Goal: Transaction & Acquisition: Purchase product/service

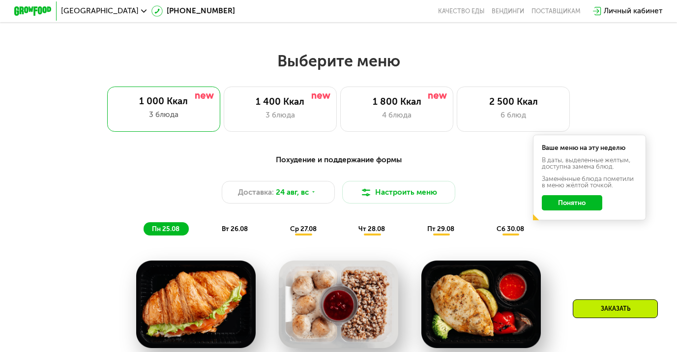
scroll to position [369, 0]
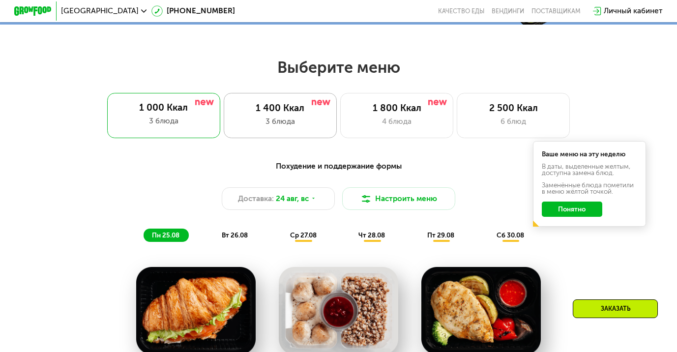
click at [277, 113] on div "1 400 Ккал" at bounding box center [279, 108] width 93 height 11
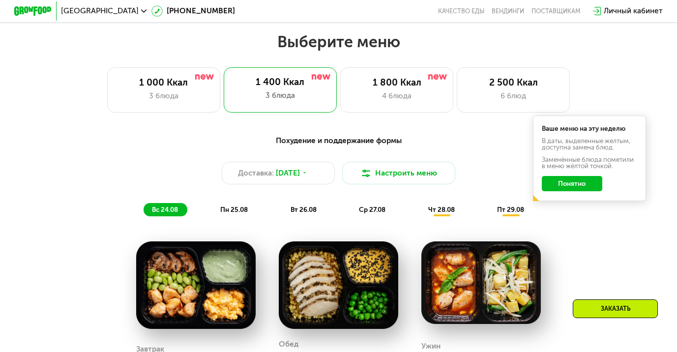
scroll to position [393, 0]
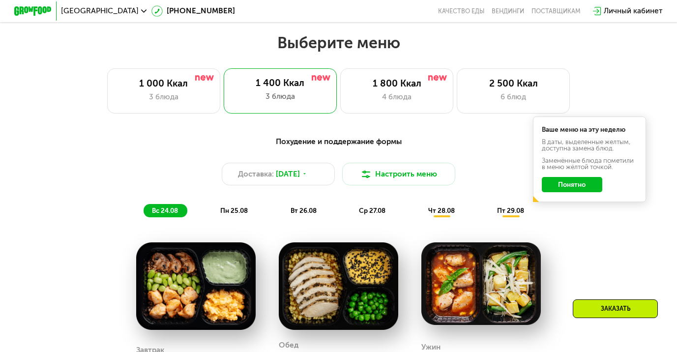
click at [565, 185] on button "Понятно" at bounding box center [572, 184] width 60 height 15
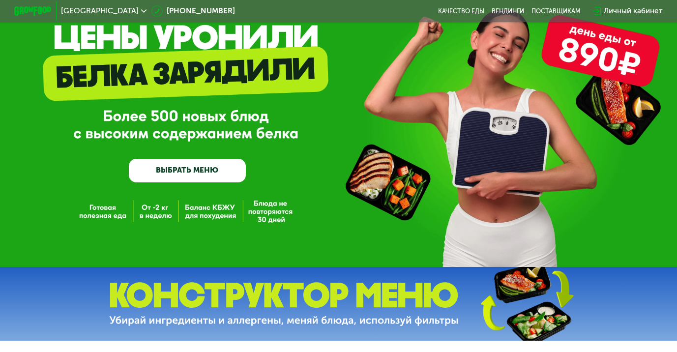
scroll to position [40, 0]
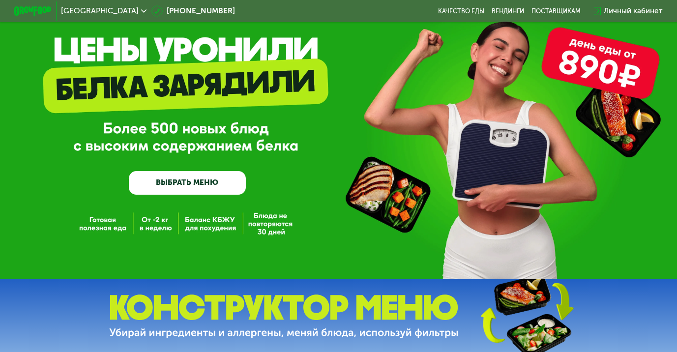
click at [196, 232] on div "GrowFood — доставка правильного питания ВЫБРАТЬ МЕНЮ" at bounding box center [338, 120] width 677 height 320
click at [218, 229] on div "GrowFood — доставка правильного питания ВЫБРАТЬ МЕНЮ" at bounding box center [338, 120] width 677 height 320
click at [197, 184] on link "ВЫБРАТЬ МЕНЮ" at bounding box center [187, 183] width 117 height 24
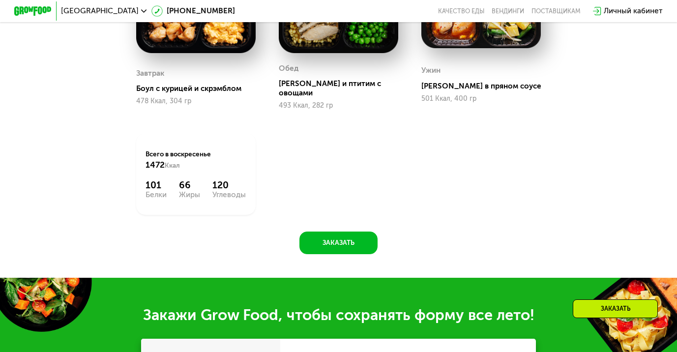
scroll to position [671, 0]
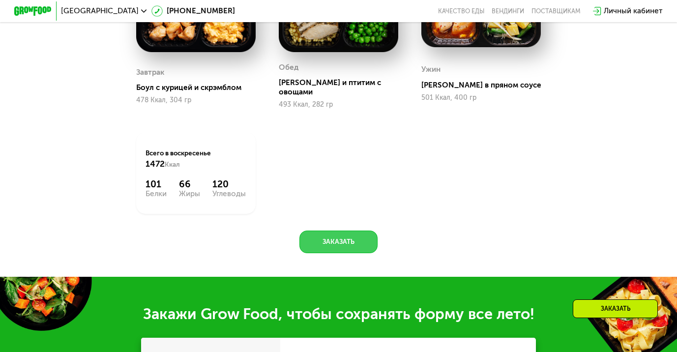
click at [336, 239] on button "Заказать" at bounding box center [338, 242] width 78 height 23
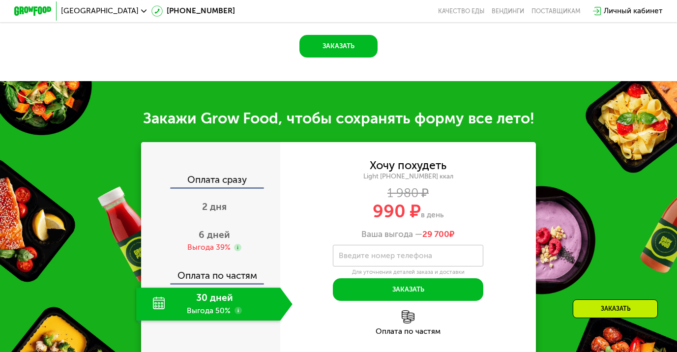
scroll to position [947, 0]
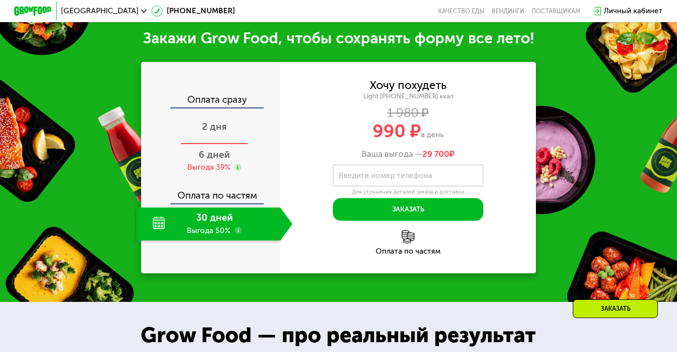
click at [227, 128] on div "2 дня" at bounding box center [214, 128] width 156 height 33
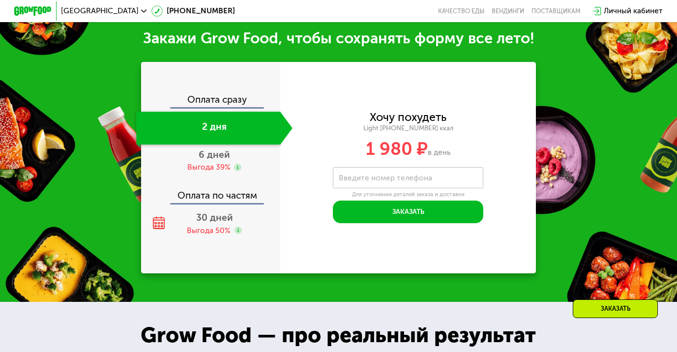
click at [367, 175] on label "Введите номер телефона" at bounding box center [385, 177] width 93 height 5
click at [367, 175] on input "Введите номер телефона" at bounding box center [408, 177] width 150 height 21
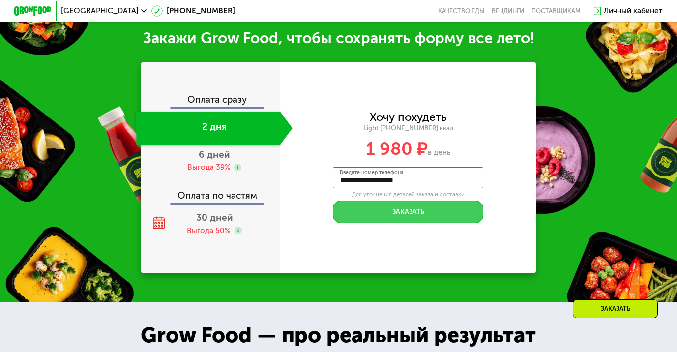
type input "**********"
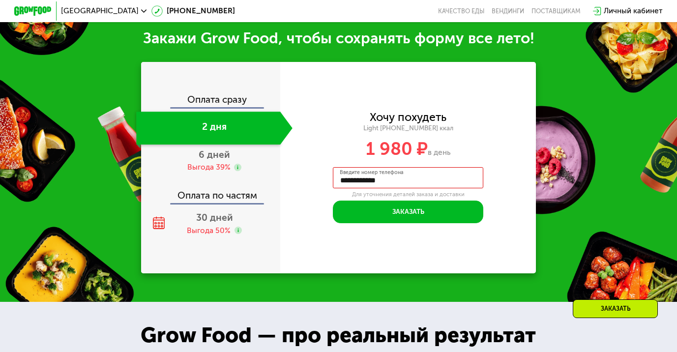
click at [310, 161] on div "**********" at bounding box center [408, 167] width 256 height 111
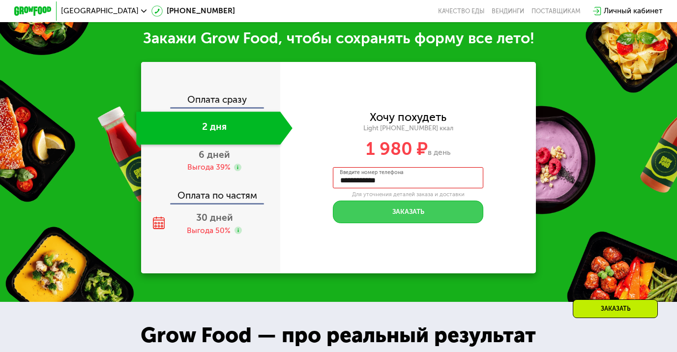
click at [417, 213] on button "Заказать" at bounding box center [408, 212] width 150 height 23
click at [408, 212] on button "Заказать" at bounding box center [408, 212] width 150 height 23
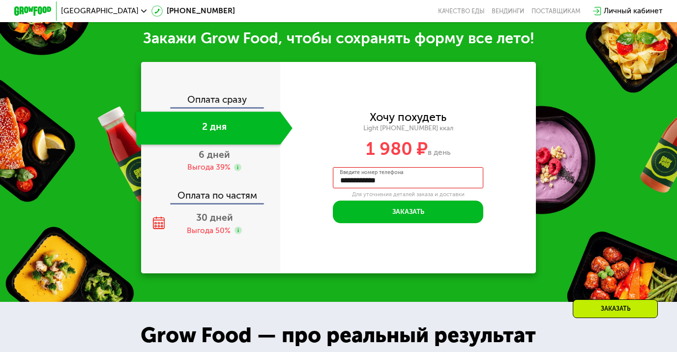
click at [459, 177] on input "**********" at bounding box center [408, 177] width 150 height 21
click at [456, 179] on input "**********" at bounding box center [408, 177] width 150 height 21
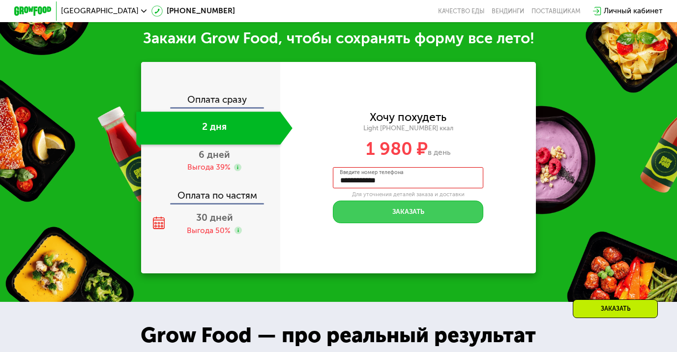
click at [435, 212] on button "Заказать" at bounding box center [408, 212] width 150 height 23
click at [422, 215] on button "Заказать" at bounding box center [408, 212] width 150 height 23
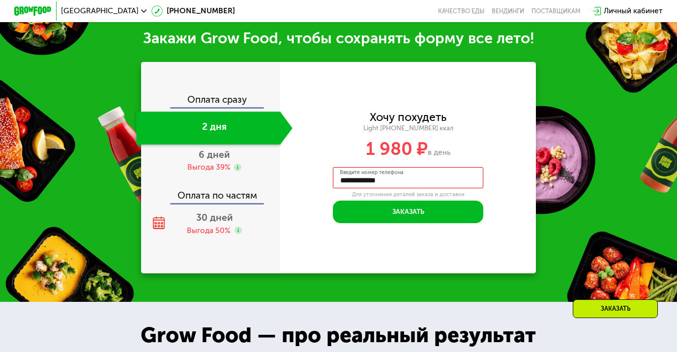
click at [511, 95] on div "**********" at bounding box center [408, 167] width 256 height 211
click at [518, 92] on div "**********" at bounding box center [408, 167] width 256 height 211
click at [189, 80] on div "Оплата сразу 2 дня 6 дней Выгода 39% Оплата по частям 30 дней Выгода 50%" at bounding box center [210, 167] width 139 height 211
click at [126, 173] on div "**********" at bounding box center [338, 151] width 677 height 301
click at [49, 161] on div "**********" at bounding box center [338, 151] width 677 height 301
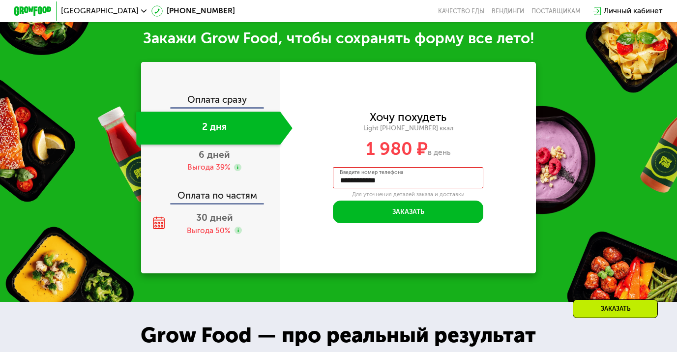
click at [69, 192] on div "**********" at bounding box center [338, 151] width 677 height 301
click at [42, 171] on div "**********" at bounding box center [338, 151] width 677 height 301
click at [61, 180] on div "**********" at bounding box center [338, 151] width 677 height 301
click at [42, 168] on div "**********" at bounding box center [338, 151] width 677 height 301
click at [57, 184] on div "**********" at bounding box center [338, 151] width 677 height 301
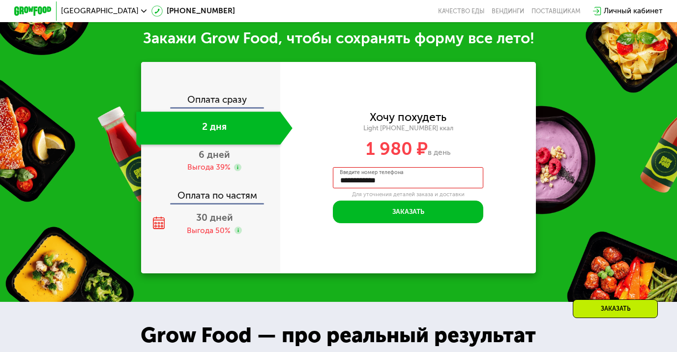
click at [36, 166] on div "**********" at bounding box center [338, 151] width 677 height 301
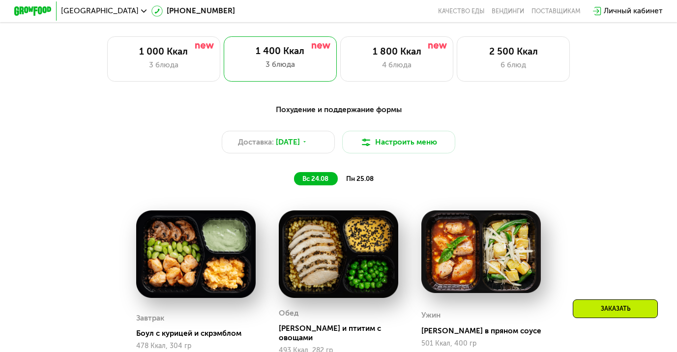
scroll to position [429, 0]
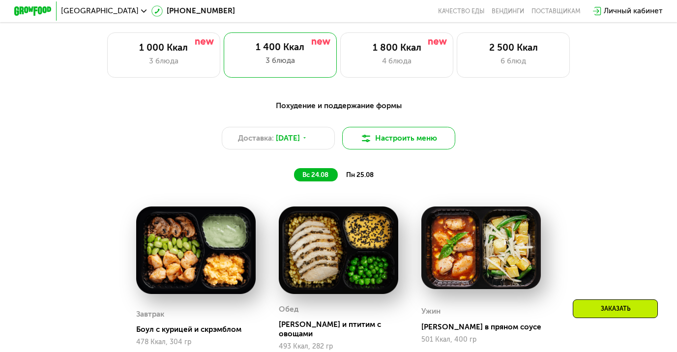
click at [408, 142] on button "Настроить меню" at bounding box center [398, 138] width 113 height 23
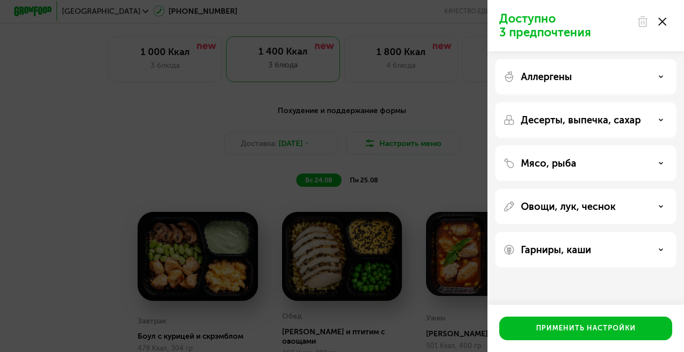
click at [661, 118] on icon at bounding box center [661, 119] width 5 height 5
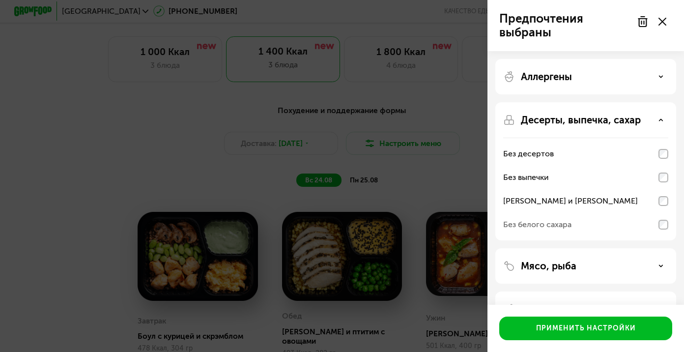
click at [468, 163] on div "Предпочтения выбраны Аллергены Десерты, выпечка, сахар Без десертов Без выпечки…" at bounding box center [342, 176] width 684 height 352
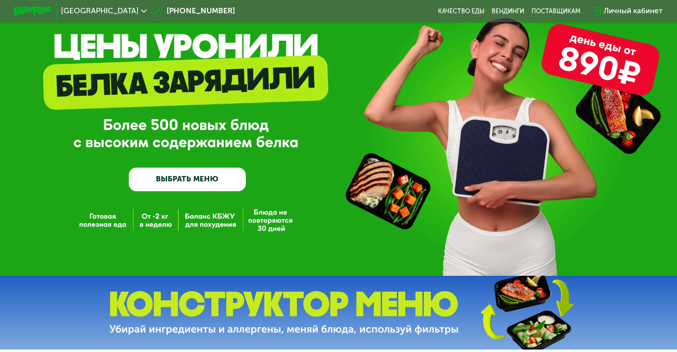
scroll to position [0, 0]
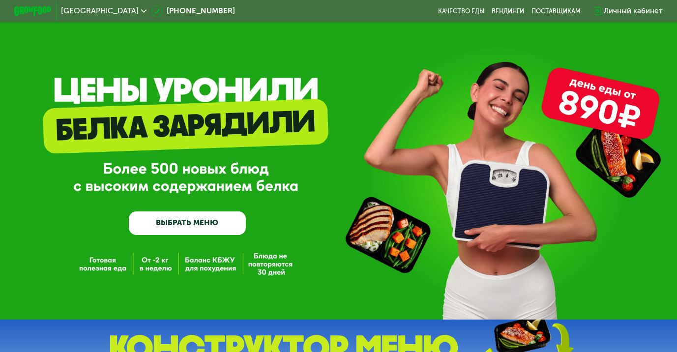
click at [609, 12] on div "Личный кабинет" at bounding box center [633, 10] width 59 height 11
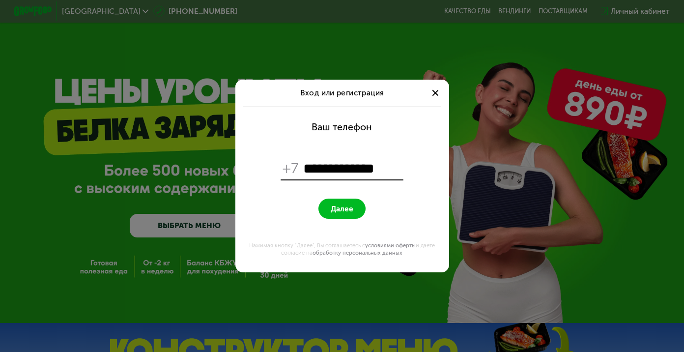
type input "**********"
click at [344, 209] on span "Далее" at bounding box center [342, 208] width 23 height 9
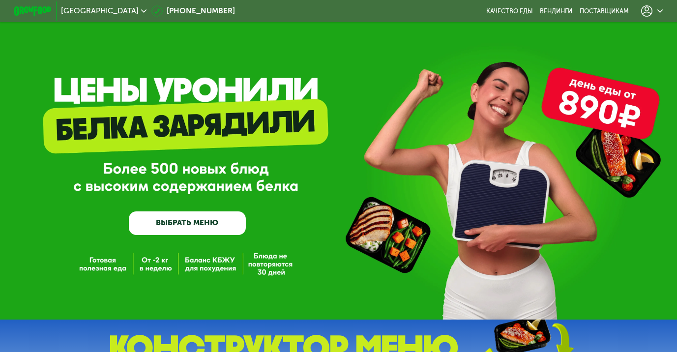
click at [663, 11] on use at bounding box center [659, 10] width 5 height 3
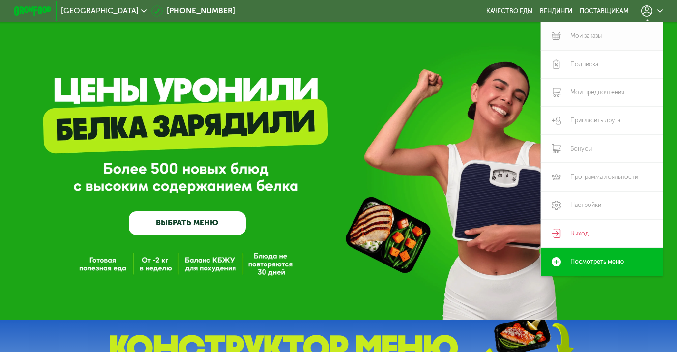
click at [594, 37] on link "Мои заказы" at bounding box center [602, 36] width 122 height 28
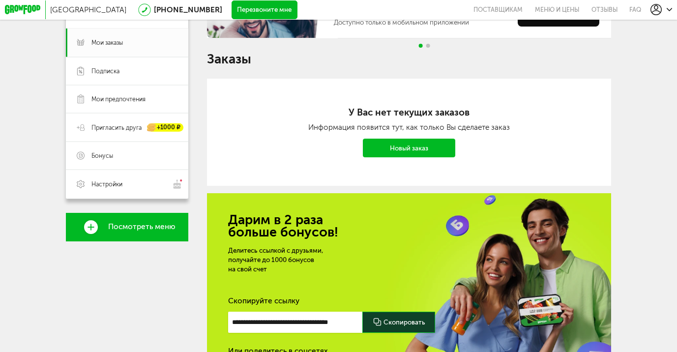
scroll to position [130, 0]
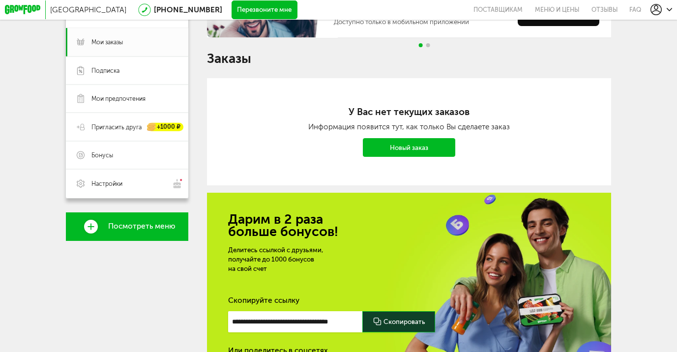
click at [412, 153] on link "Новый заказ" at bounding box center [409, 147] width 92 height 19
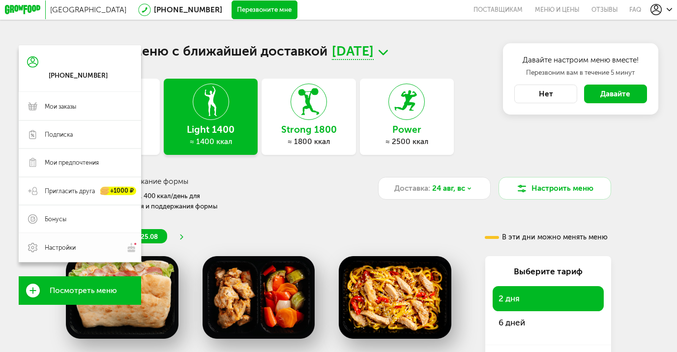
click at [86, 251] on span "Настройки" at bounding box center [88, 247] width 87 height 10
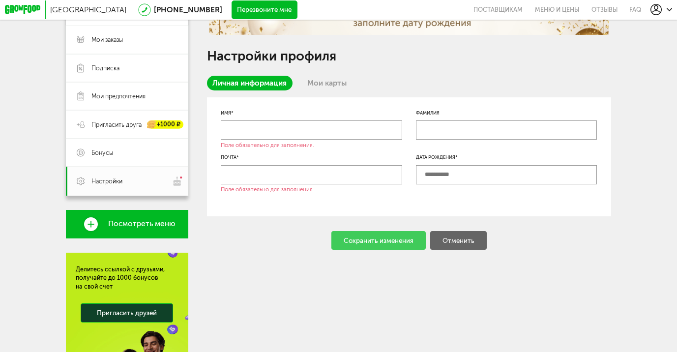
scroll to position [133, 0]
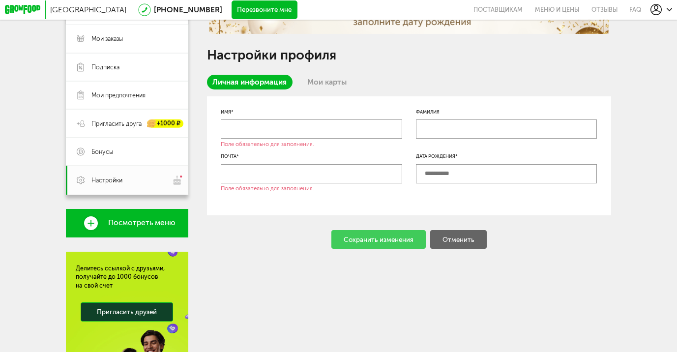
click at [336, 133] on input "text" at bounding box center [311, 128] width 181 height 19
type input "*******"
click at [328, 180] on input "text" at bounding box center [311, 173] width 181 height 19
type input "**********"
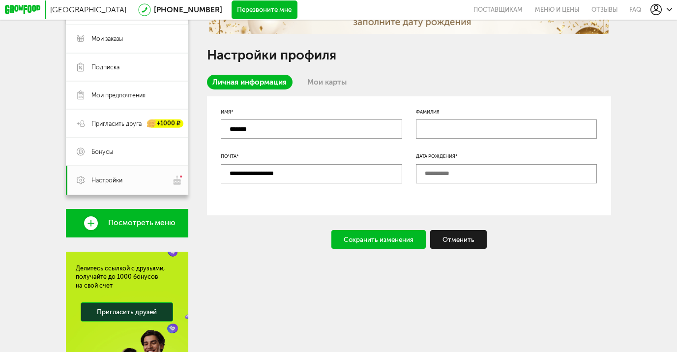
click at [326, 176] on input "**********" at bounding box center [311, 173] width 181 height 19
click at [302, 130] on input "*******" at bounding box center [311, 128] width 181 height 19
type input "*"
type input "****"
click at [314, 204] on div at bounding box center [311, 200] width 181 height 6
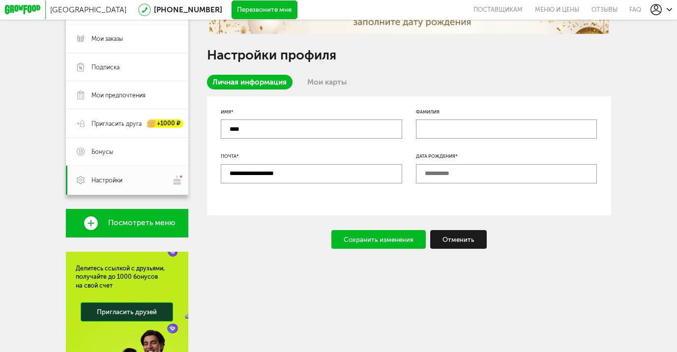
click at [312, 175] on input "**********" at bounding box center [311, 173] width 181 height 19
click at [476, 176] on input "text" at bounding box center [506, 173] width 181 height 19
type input "*"
click at [487, 215] on div "**********" at bounding box center [409, 155] width 404 height 119
click at [405, 242] on div "Сохранить изменения" at bounding box center [378, 239] width 94 height 19
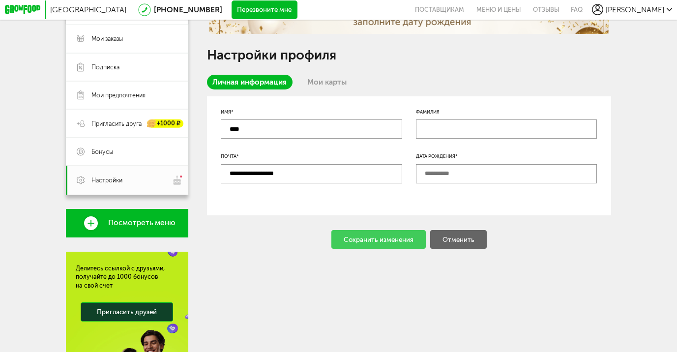
click at [405, 242] on div "Сохранить изменения Отменить" at bounding box center [409, 239] width 404 height 19
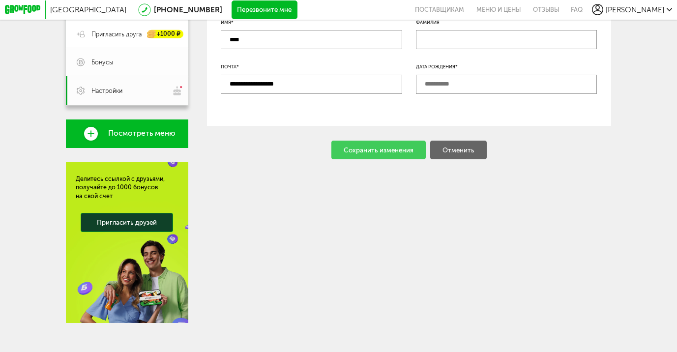
scroll to position [224, 0]
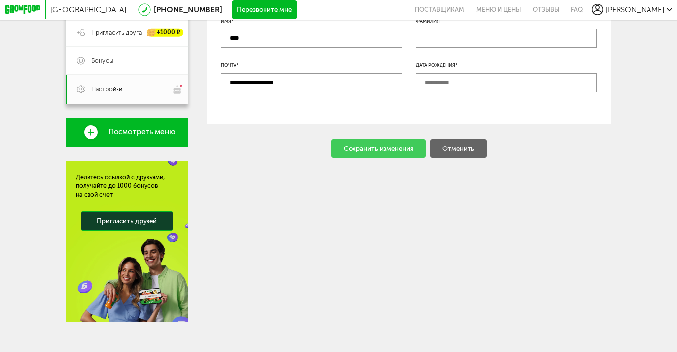
click at [371, 153] on div "Сохранить изменения Отменить" at bounding box center [409, 148] width 404 height 19
click at [367, 153] on div "Сохранить изменения Отменить" at bounding box center [409, 148] width 404 height 19
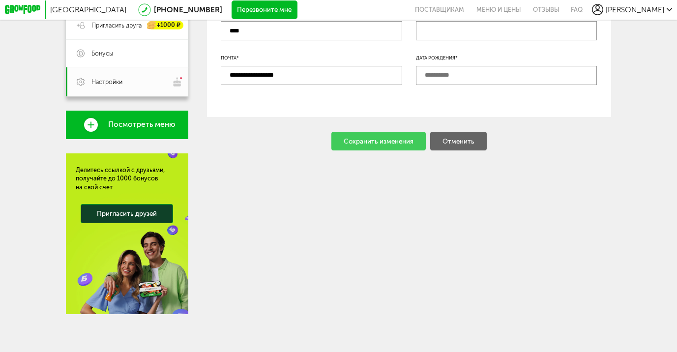
scroll to position [0, 0]
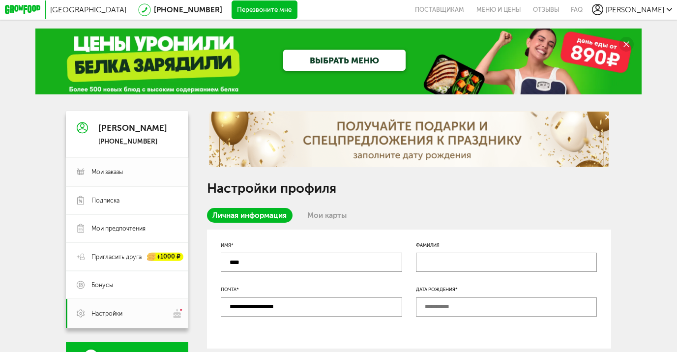
click at [115, 174] on span "Мои заказы" at bounding box center [106, 172] width 31 height 8
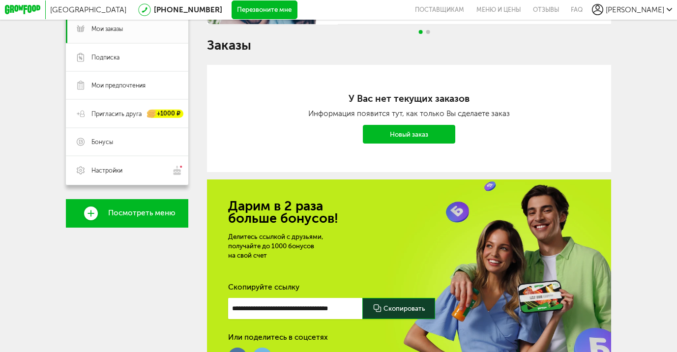
scroll to position [127, 0]
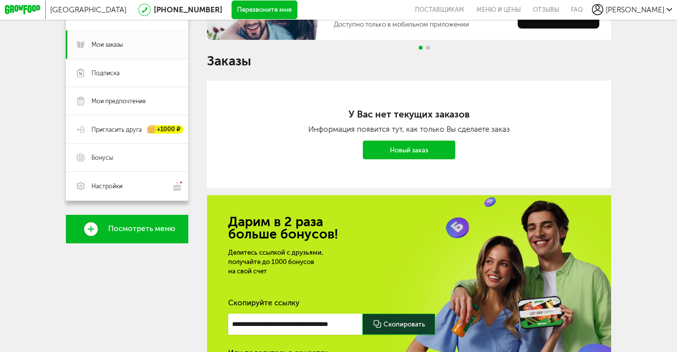
click at [434, 154] on link "Новый заказ" at bounding box center [409, 150] width 92 height 19
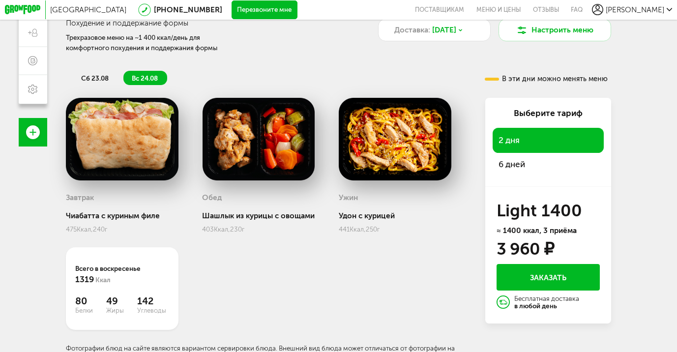
scroll to position [172, 0]
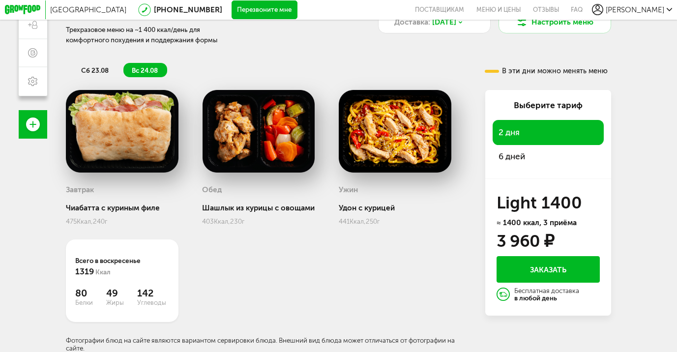
click at [550, 267] on button "Заказать" at bounding box center [547, 269] width 103 height 27
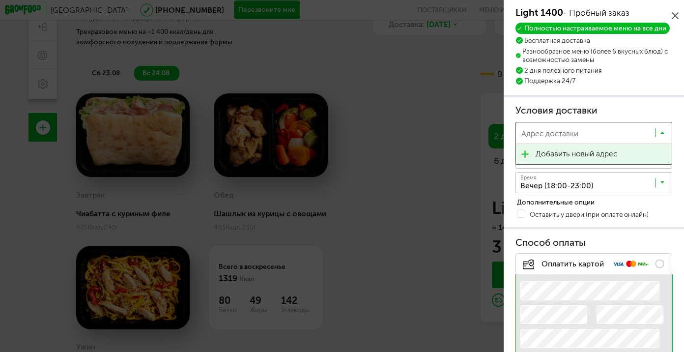
scroll to position [0, 0]
click at [545, 135] on input "Search for option" at bounding box center [587, 135] width 137 height 16
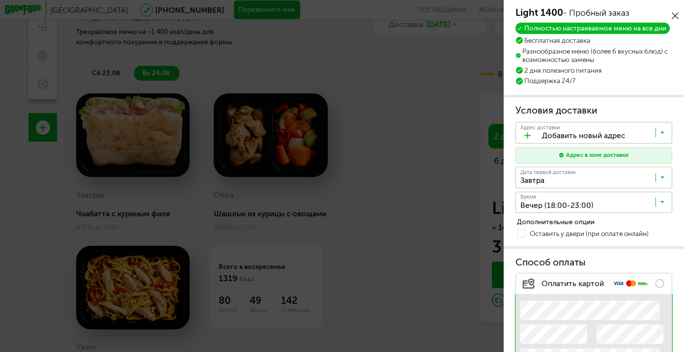
scroll to position [0, 0]
click at [560, 158] on span "Добавить новый адрес" at bounding box center [577, 154] width 82 height 20
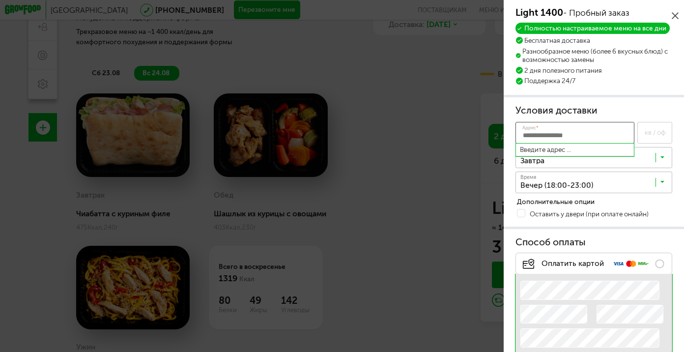
click at [550, 139] on input "Адрес *" at bounding box center [575, 133] width 119 height 22
click at [637, 117] on h3 "Условия доставки" at bounding box center [594, 110] width 157 height 13
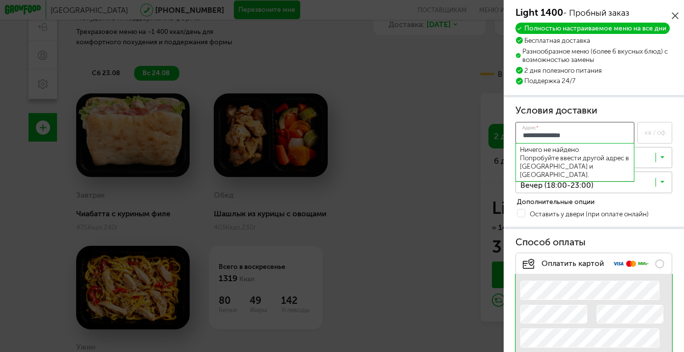
click at [615, 144] on input "**********" at bounding box center [575, 133] width 119 height 22
type input "*"
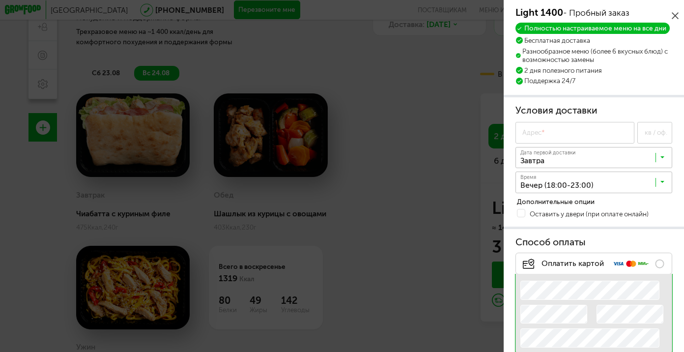
click at [675, 15] on icon at bounding box center [675, 15] width 7 height 7
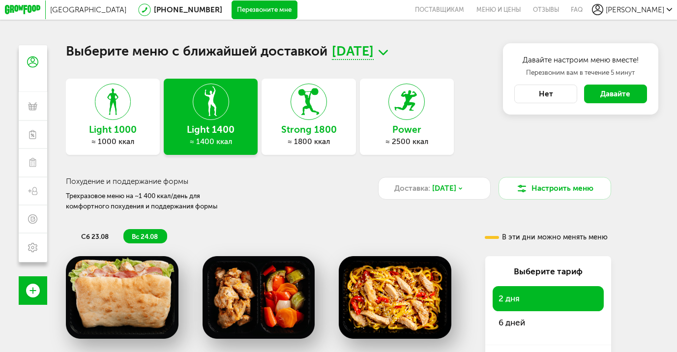
click at [58, 10] on span "Москва" at bounding box center [88, 9] width 76 height 9
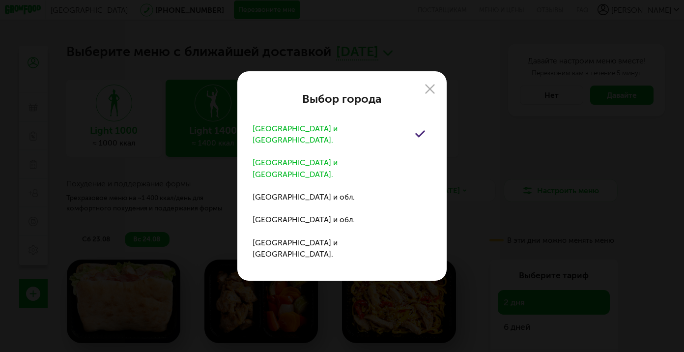
click at [261, 166] on div "Санкт-Петербург и обл." at bounding box center [334, 168] width 162 height 23
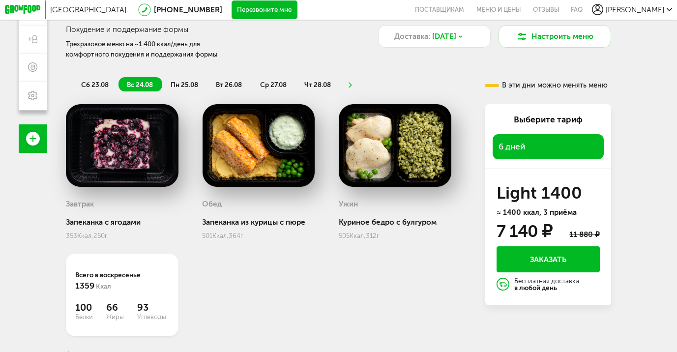
scroll to position [154, 0]
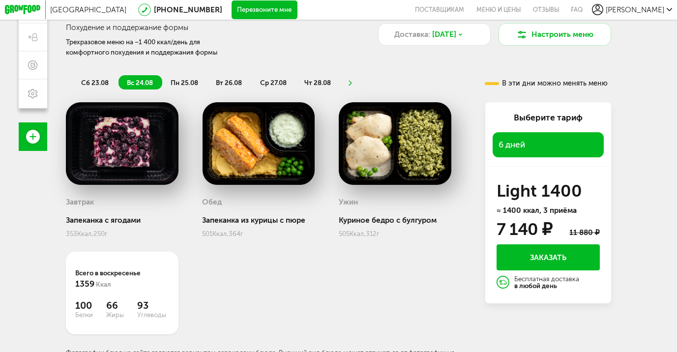
click at [539, 150] on div "6 дней" at bounding box center [548, 144] width 111 height 25
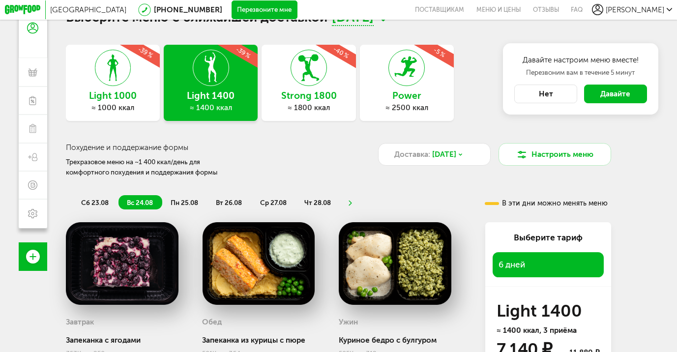
scroll to position [0, 0]
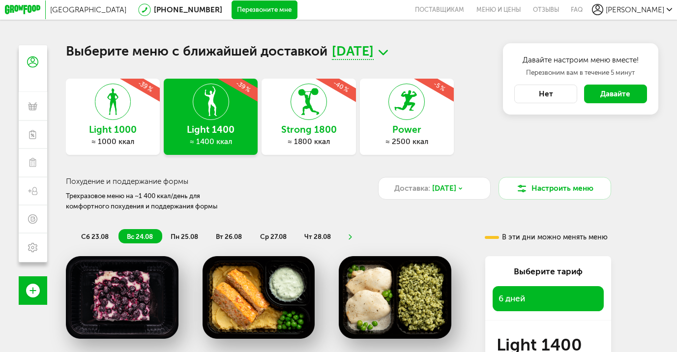
click at [512, 297] on span "6 дней" at bounding box center [511, 298] width 27 height 10
click at [543, 276] on div "Выберите тариф" at bounding box center [548, 271] width 111 height 12
click at [547, 95] on button "Нет" at bounding box center [545, 94] width 63 height 19
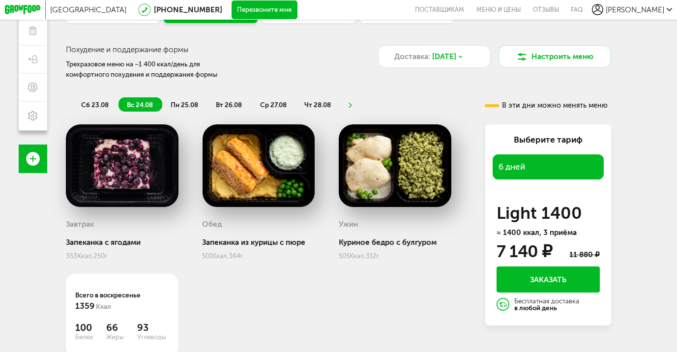
scroll to position [141, 0]
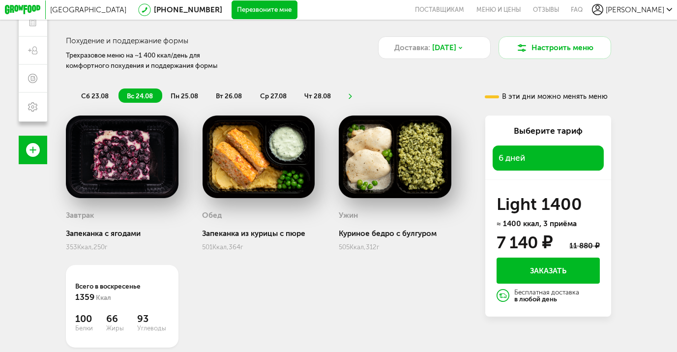
click at [524, 163] on span "6 дней" at bounding box center [511, 158] width 27 height 10
click at [521, 159] on span "6 дней" at bounding box center [511, 158] width 27 height 10
click at [510, 163] on span "6 дней" at bounding box center [511, 158] width 27 height 10
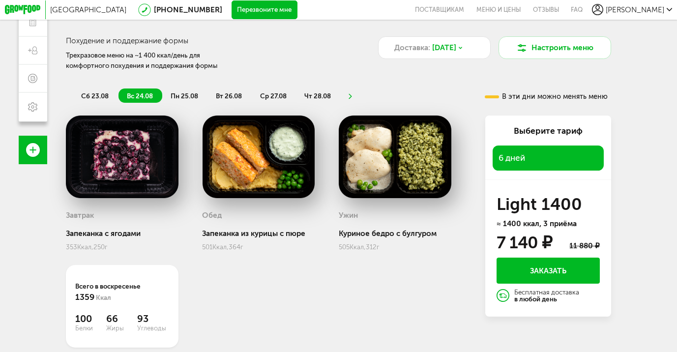
click at [498, 162] on div "6 дней" at bounding box center [548, 158] width 111 height 25
click at [523, 162] on span "6 дней" at bounding box center [511, 158] width 27 height 10
click at [531, 159] on div "6 дней" at bounding box center [548, 158] width 111 height 25
click at [519, 159] on span "6 дней" at bounding box center [511, 158] width 27 height 10
click at [538, 163] on div "6 дней" at bounding box center [548, 158] width 111 height 25
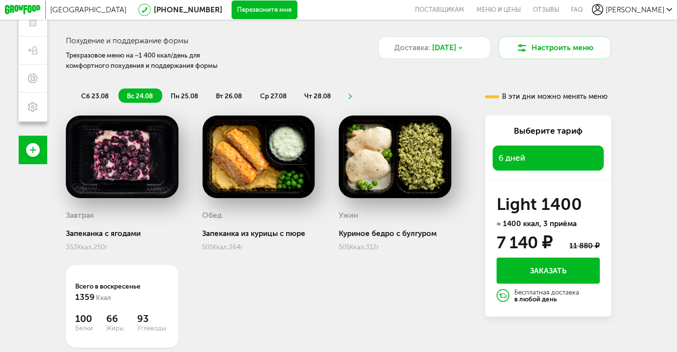
click at [525, 161] on span "6 дней" at bounding box center [511, 158] width 27 height 10
click at [627, 198] on div "Санкт-Петербург 8 (800) 555-21-78 Перезвоните мне поставщикам Меню и цены Отзыв…" at bounding box center [338, 76] width 677 height 435
click at [561, 159] on div "6 дней" at bounding box center [548, 158] width 111 height 25
click at [539, 159] on div "6 дней" at bounding box center [548, 158] width 111 height 25
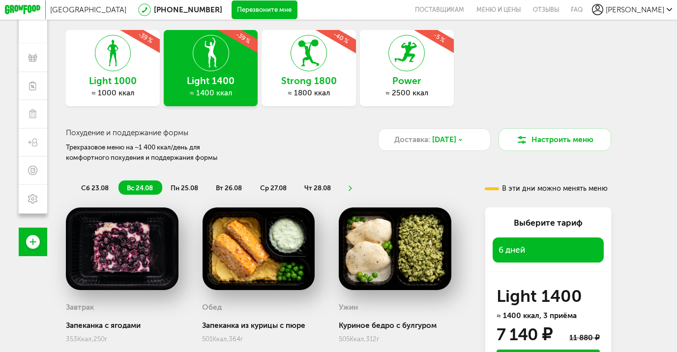
scroll to position [0, 0]
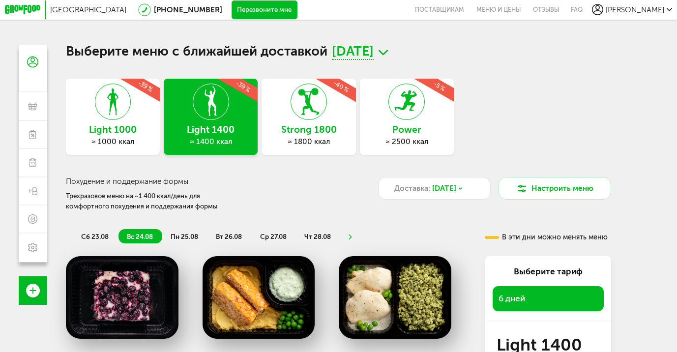
click at [388, 54] on use at bounding box center [383, 52] width 9 height 5
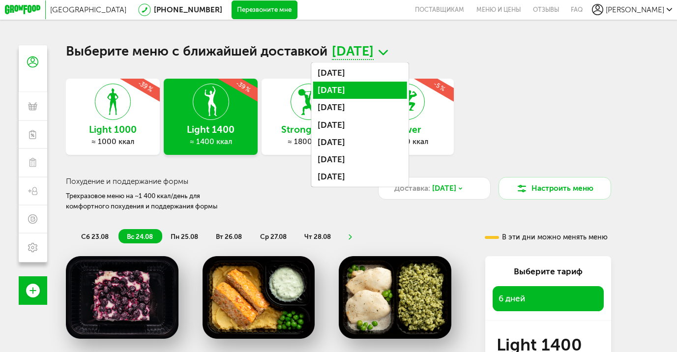
click at [407, 87] on li "24 августа, вс" at bounding box center [360, 90] width 94 height 17
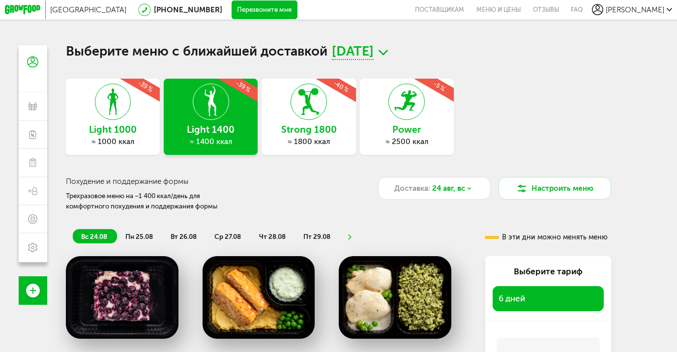
click at [519, 62] on div "Выберите меню с ближайшей доставкой 24 августа, вс Light 1000 ≈ 1000 ккал -39 %…" at bounding box center [338, 281] width 545 height 473
click at [132, 125] on h3 "Light 1000" at bounding box center [113, 129] width 94 height 10
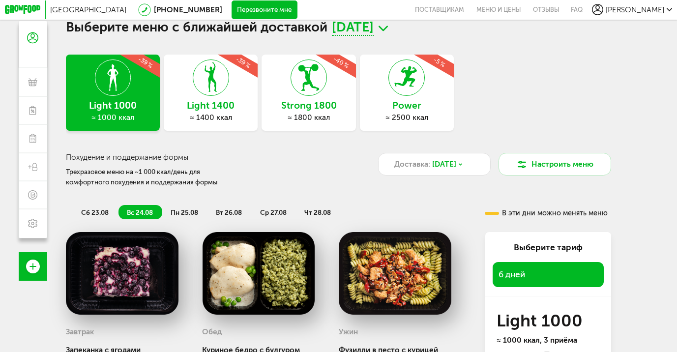
scroll to position [24, 0]
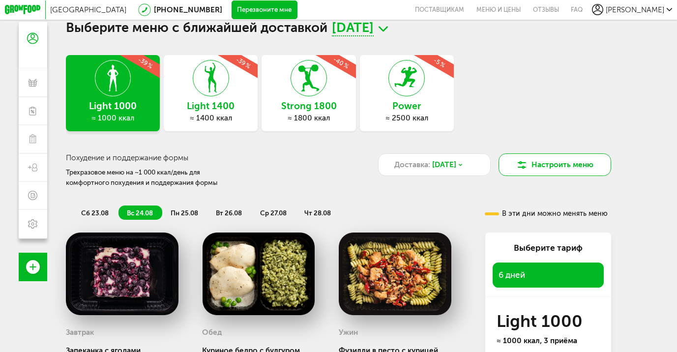
click at [583, 167] on button "Настроить меню" at bounding box center [554, 164] width 113 height 23
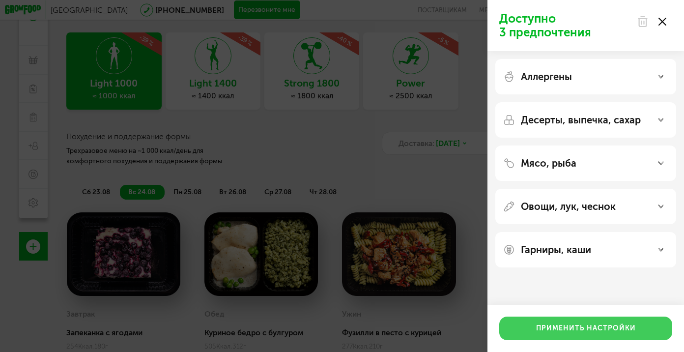
click at [595, 326] on button "Применить настройки" at bounding box center [585, 329] width 173 height 24
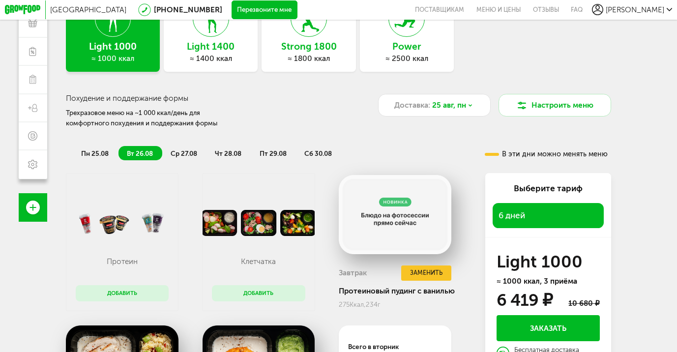
scroll to position [0, 0]
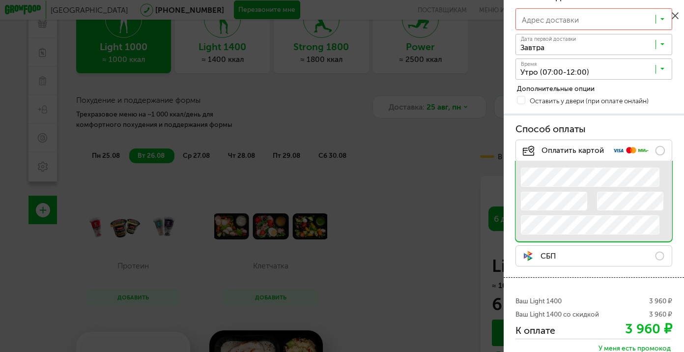
scroll to position [175, 0]
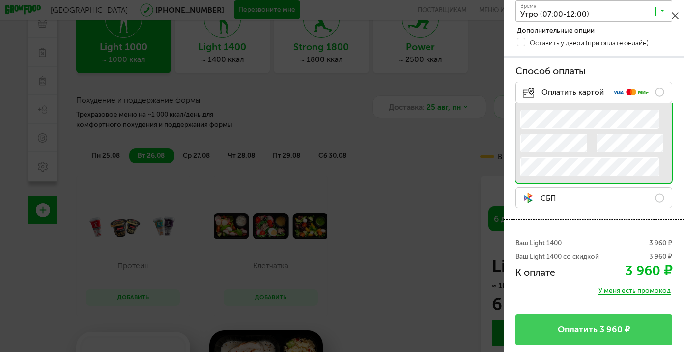
click at [628, 272] on div "3 960 ₽" at bounding box center [648, 271] width 47 height 12
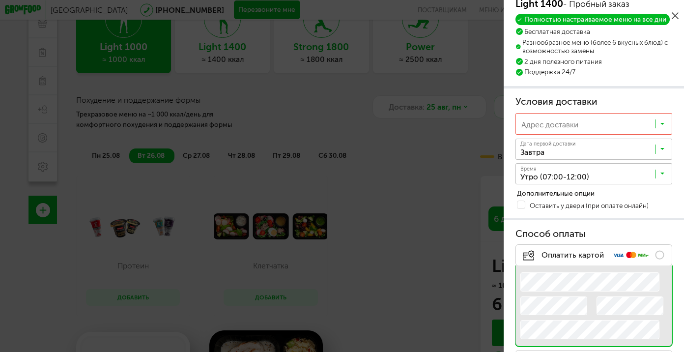
scroll to position [0, 0]
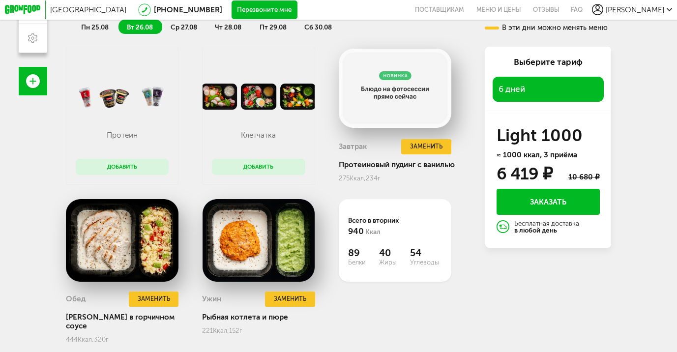
scroll to position [228, 0]
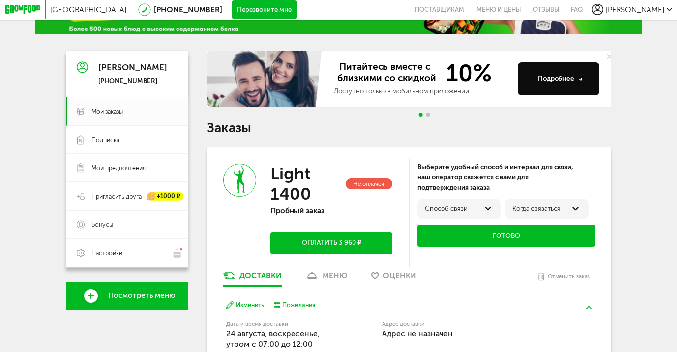
scroll to position [121, 0]
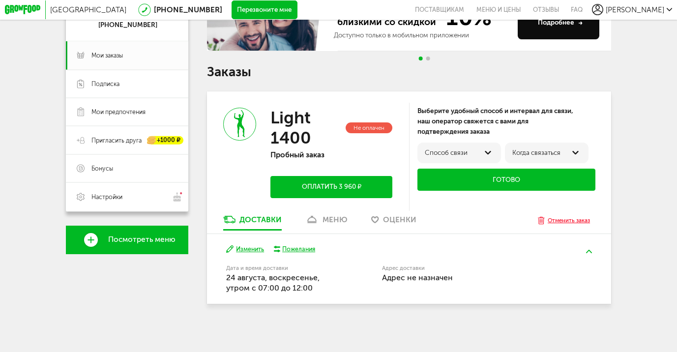
click at [566, 220] on div "Отменить заказ" at bounding box center [569, 220] width 42 height 9
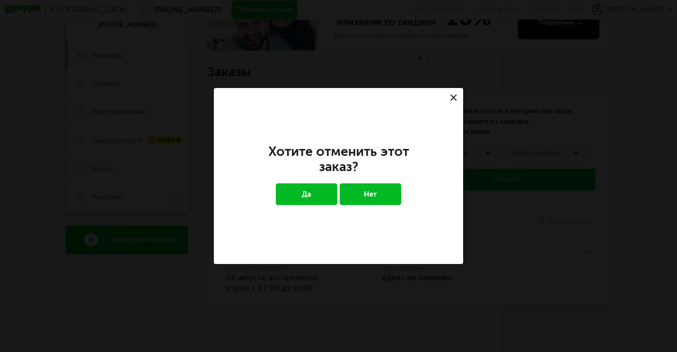
click at [319, 194] on button "Да" at bounding box center [306, 194] width 61 height 22
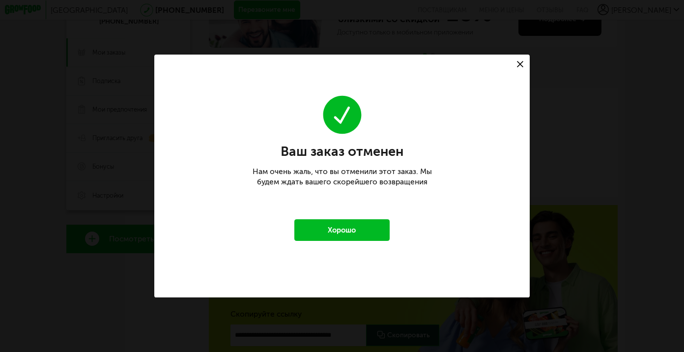
click at [335, 231] on button "Хорошо" at bounding box center [341, 230] width 95 height 22
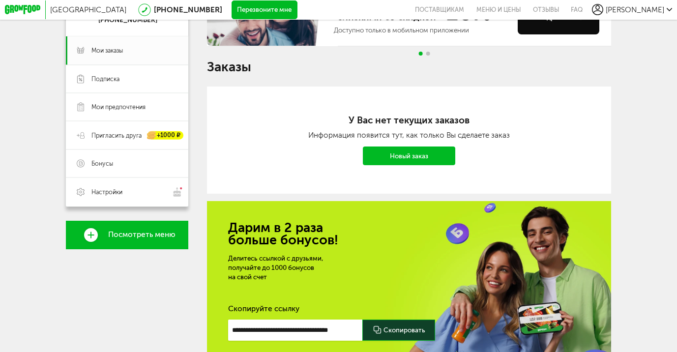
click at [403, 155] on link "Новый заказ" at bounding box center [409, 155] width 92 height 19
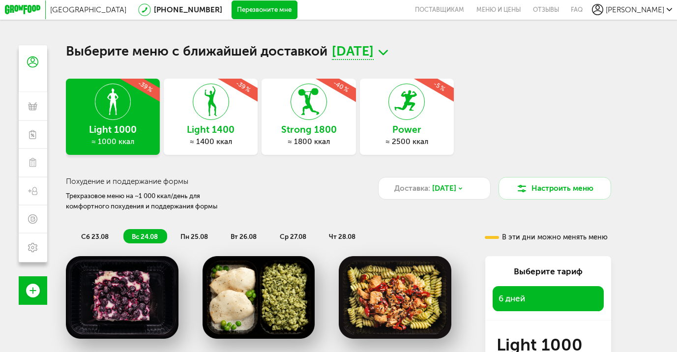
click at [554, 274] on div "Выберите тариф" at bounding box center [548, 271] width 111 height 12
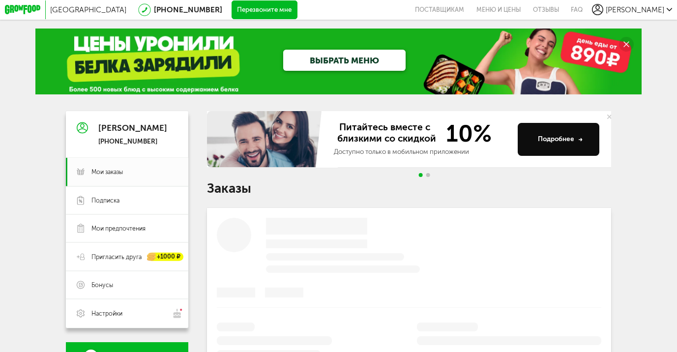
scroll to position [121, 0]
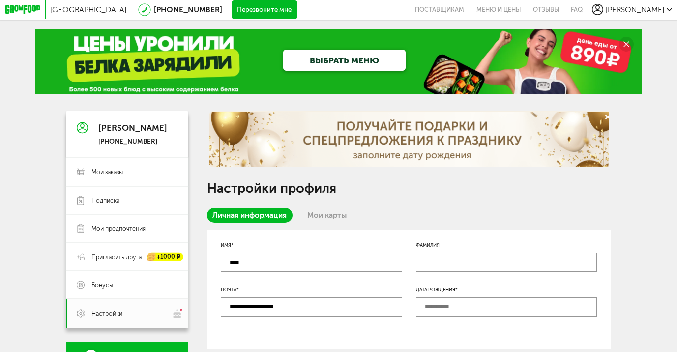
click at [21, 8] on icon at bounding box center [23, 9] width 36 height 9
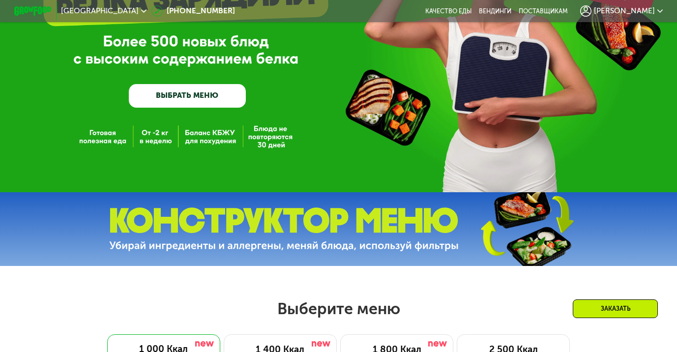
click at [200, 139] on div "GrowFood — доставка правильного питания ВЫБРАТЬ МЕНЮ" at bounding box center [338, 33] width 677 height 320
click at [204, 142] on div "GrowFood — доставка правильного питания ВЫБРАТЬ МЕНЮ" at bounding box center [338, 33] width 677 height 320
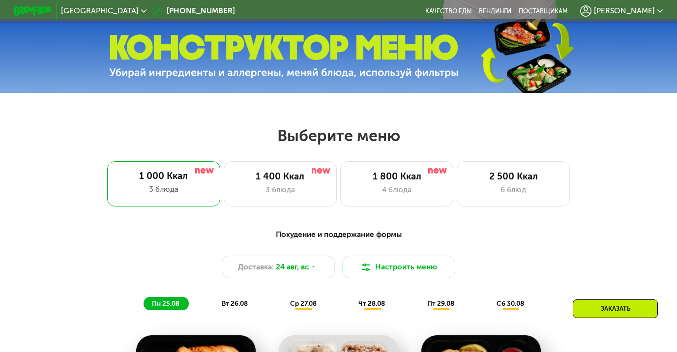
scroll to position [301, 0]
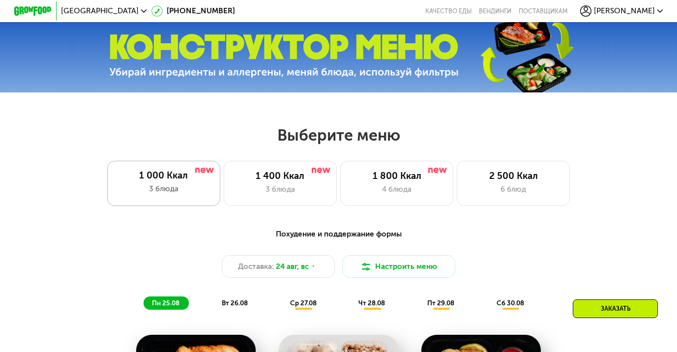
click at [199, 189] on div "3 блюда" at bounding box center [164, 188] width 94 height 11
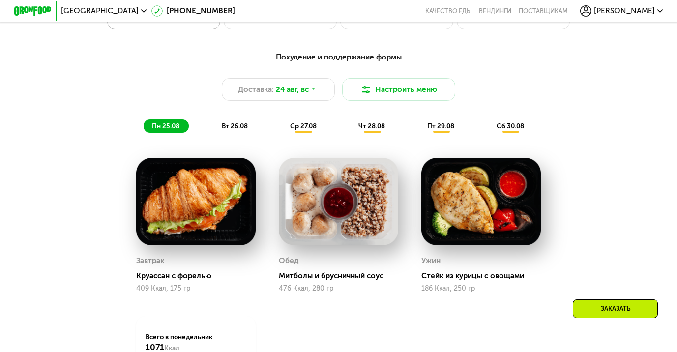
scroll to position [478, 0]
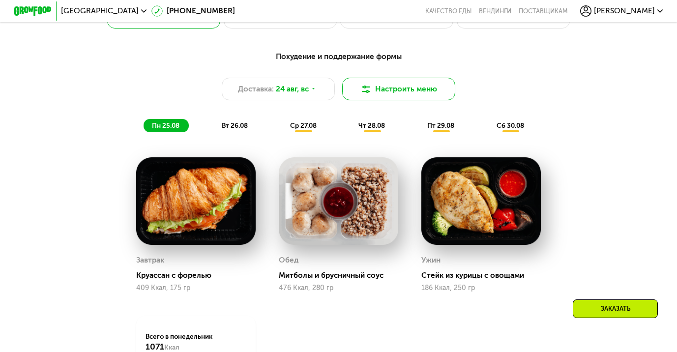
click at [400, 93] on button "Настроить меню" at bounding box center [398, 89] width 113 height 23
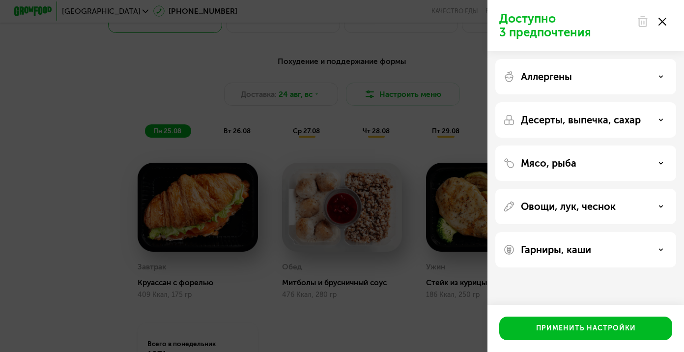
click at [662, 118] on icon at bounding box center [661, 119] width 5 height 5
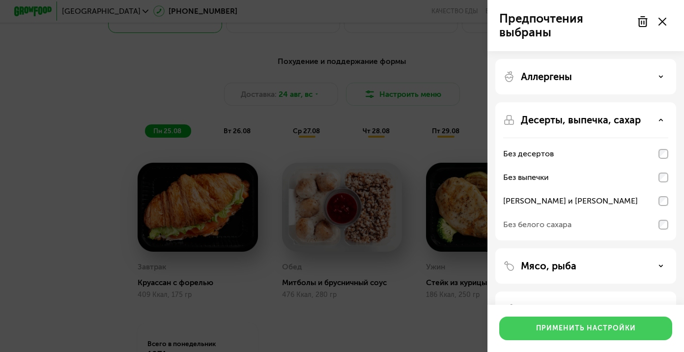
click at [613, 330] on div "Применить настройки" at bounding box center [586, 328] width 100 height 10
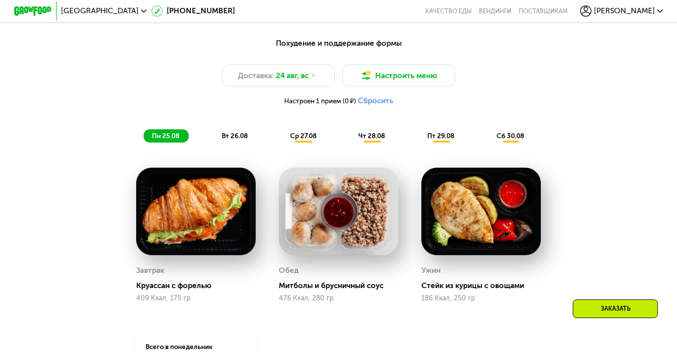
scroll to position [493, 0]
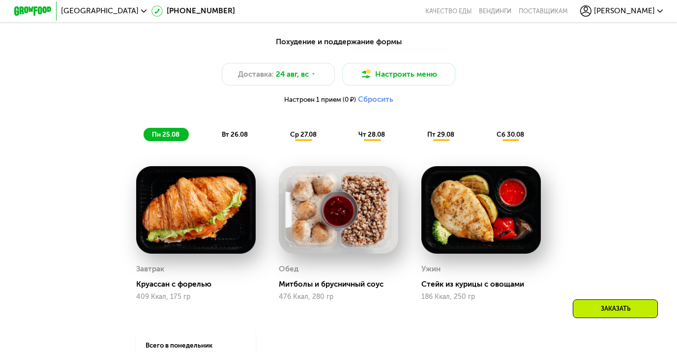
click at [621, 310] on div "Заказать" at bounding box center [615, 308] width 85 height 19
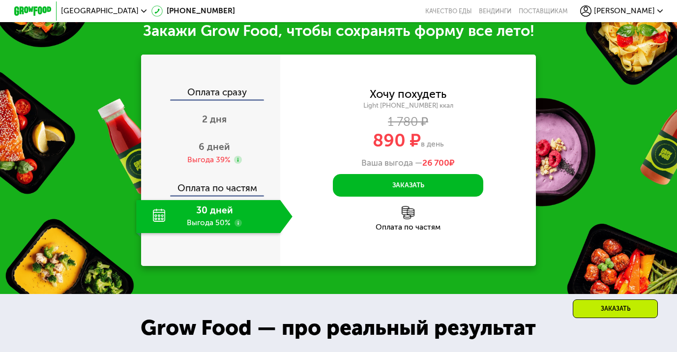
scroll to position [970, 0]
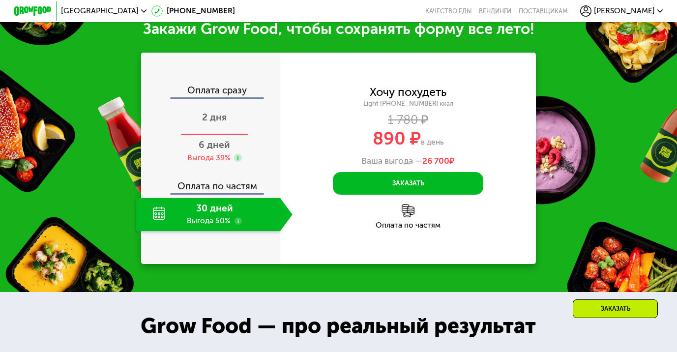
click at [227, 127] on div "2 дня" at bounding box center [214, 118] width 156 height 33
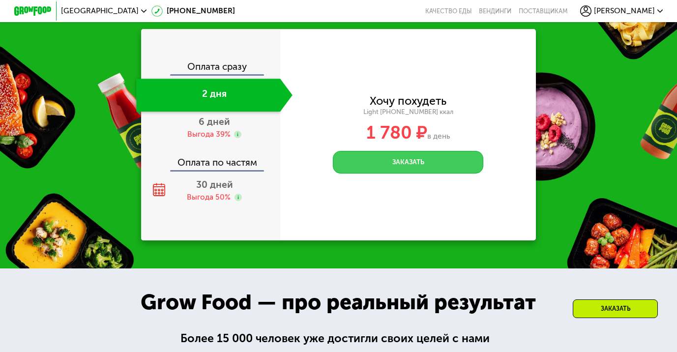
click at [394, 171] on button "Заказать" at bounding box center [408, 162] width 150 height 23
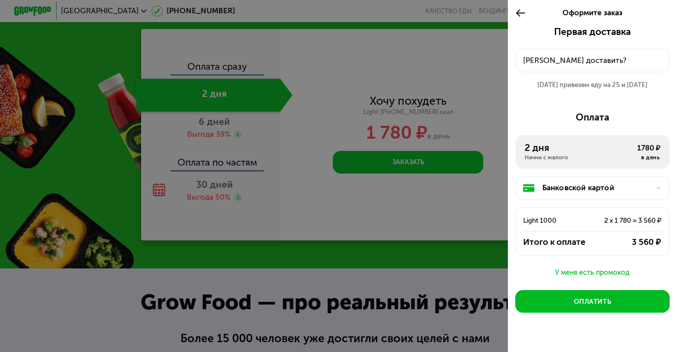
click at [565, 60] on div "[PERSON_NAME] доставить?" at bounding box center [592, 60] width 138 height 11
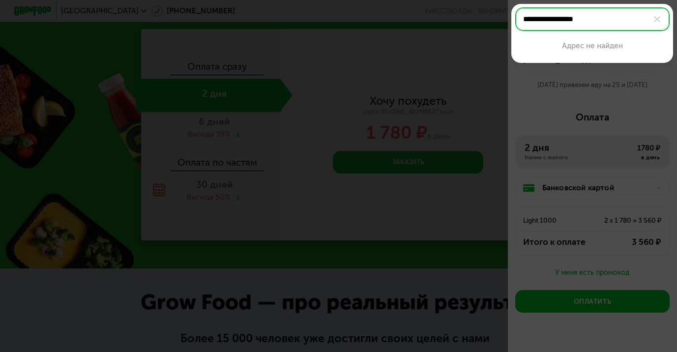
type input "**********"
click at [537, 116] on div at bounding box center [338, 176] width 677 height 352
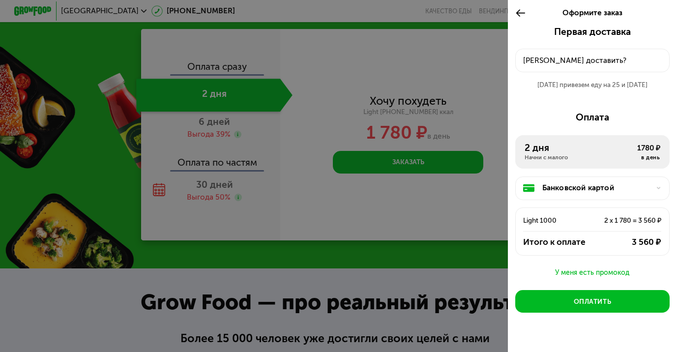
click at [467, 52] on div at bounding box center [338, 176] width 677 height 352
click at [519, 11] on icon at bounding box center [520, 12] width 11 height 11
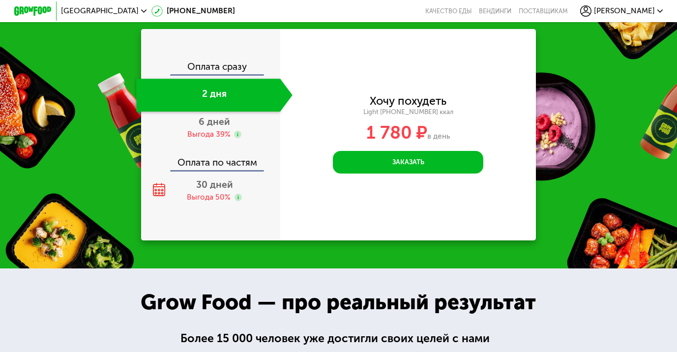
click at [141, 10] on icon at bounding box center [143, 10] width 5 height 5
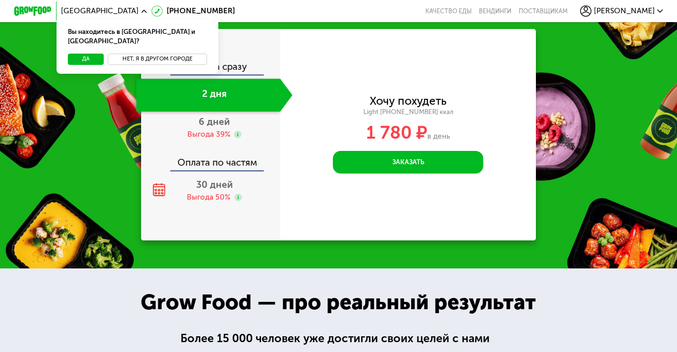
click at [125, 54] on button "Нет, я в другом городе" at bounding box center [157, 59] width 99 height 11
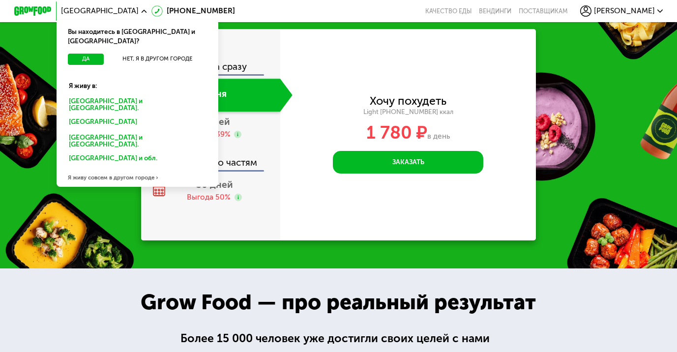
click at [131, 115] on div "Санкт-Петербурге и обл." at bounding box center [135, 122] width 146 height 15
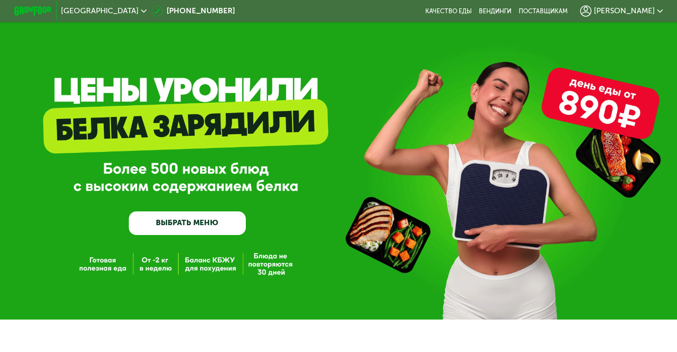
scroll to position [22, 0]
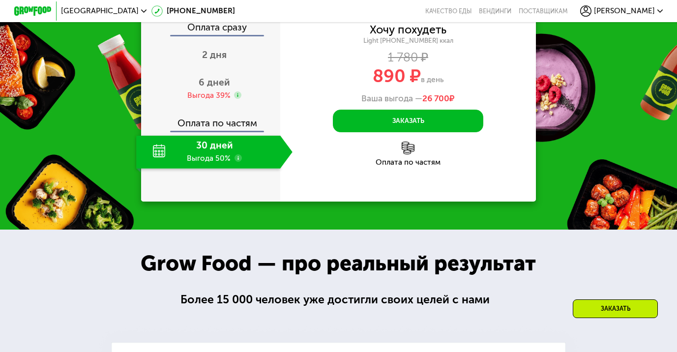
scroll to position [931, 0]
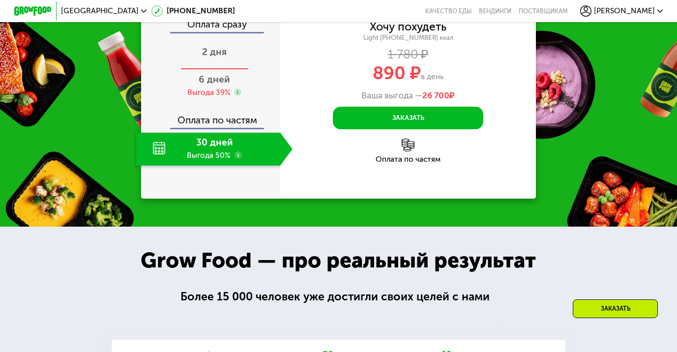
click at [217, 58] on span "2 дня" at bounding box center [214, 51] width 25 height 11
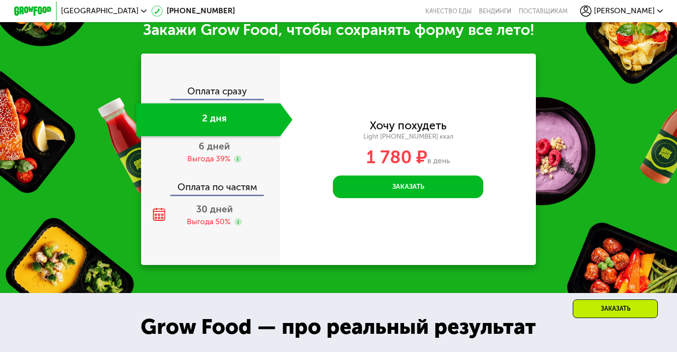
scroll to position [950, 0]
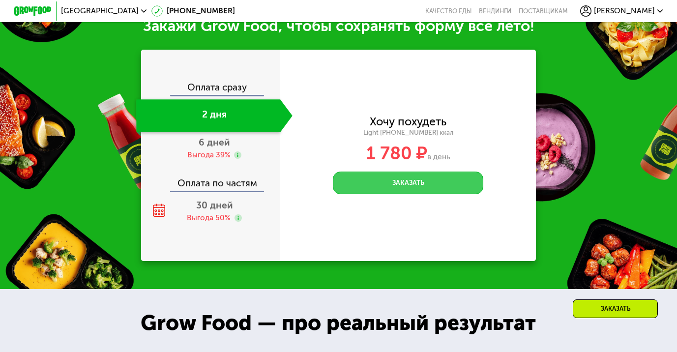
click at [402, 193] on button "Заказать" at bounding box center [408, 183] width 150 height 23
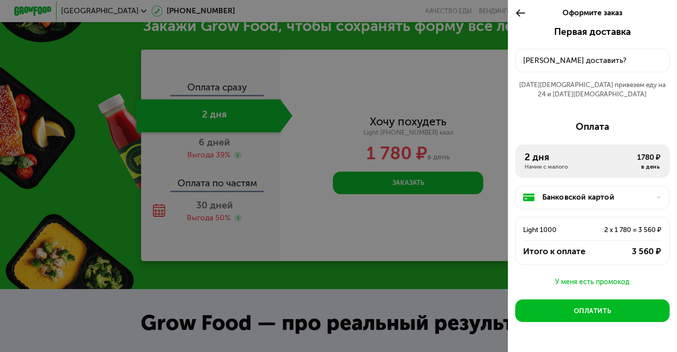
click at [571, 59] on div "[PERSON_NAME] доставить?" at bounding box center [592, 60] width 138 height 11
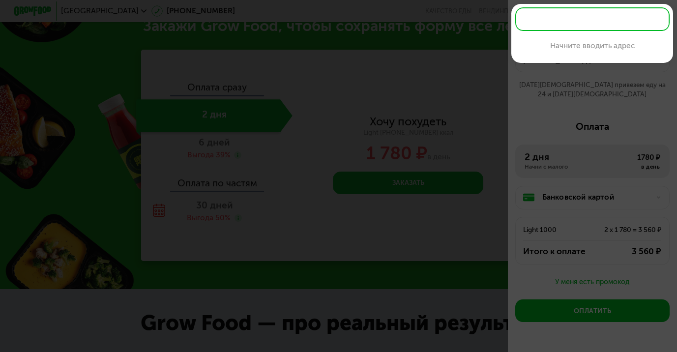
click at [483, 114] on div at bounding box center [338, 176] width 677 height 352
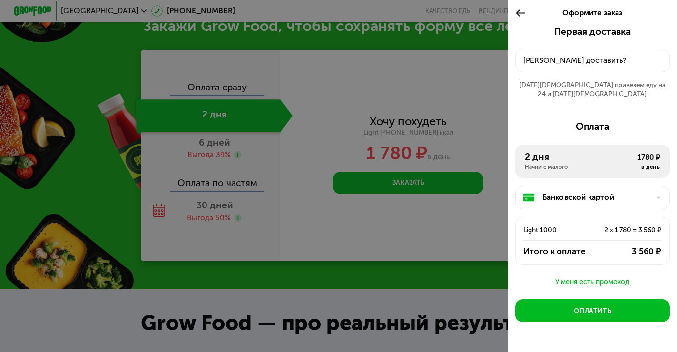
click at [518, 13] on use at bounding box center [520, 13] width 9 height 7
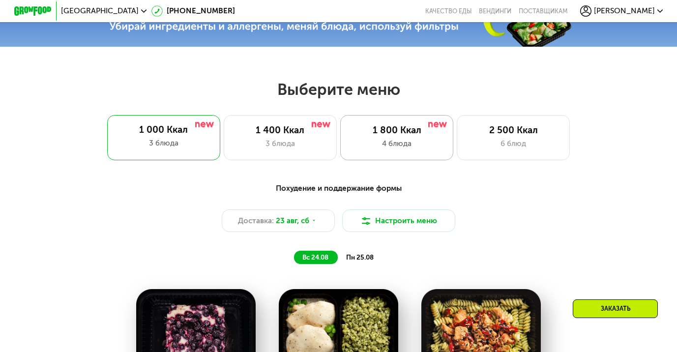
scroll to position [347, 0]
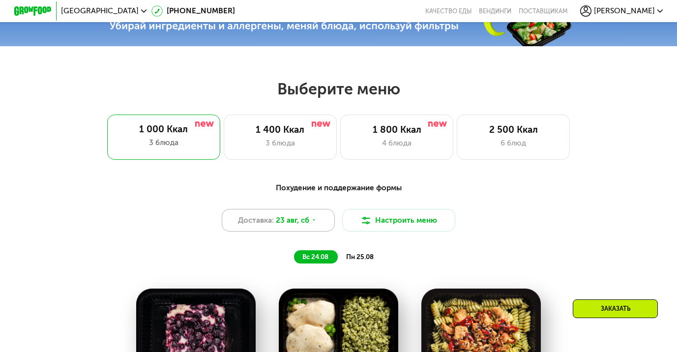
click at [315, 223] on icon at bounding box center [313, 219] width 5 height 5
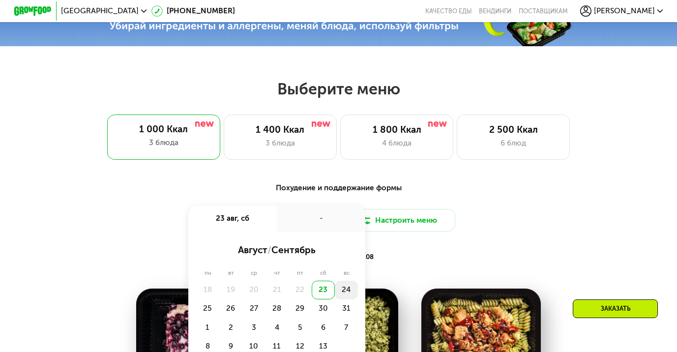
click at [219, 299] on div "24" at bounding box center [207, 308] width 23 height 19
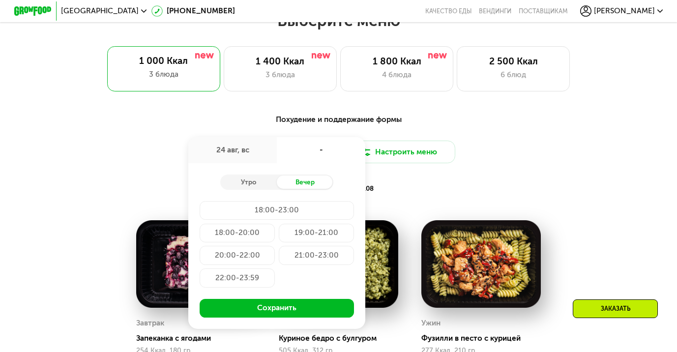
scroll to position [416, 0]
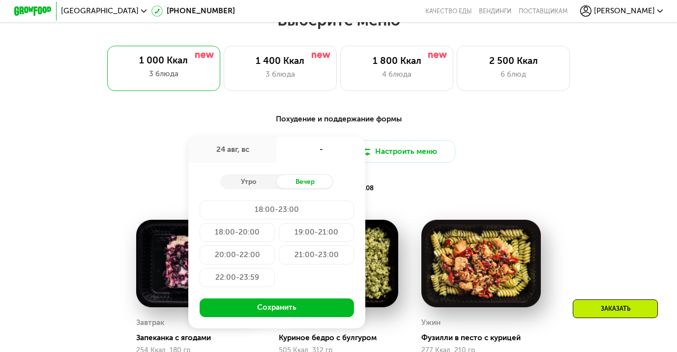
click at [275, 245] on div "19:00-21:00" at bounding box center [237, 254] width 75 height 19
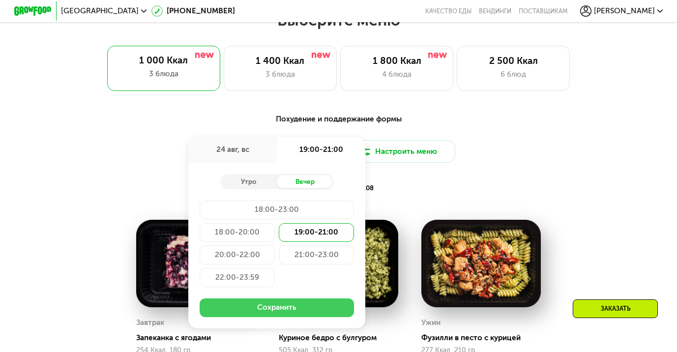
click at [296, 314] on button "Сохранить" at bounding box center [277, 307] width 154 height 19
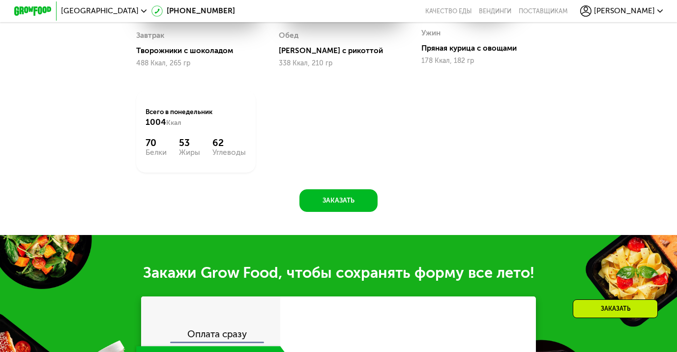
scroll to position [705, 0]
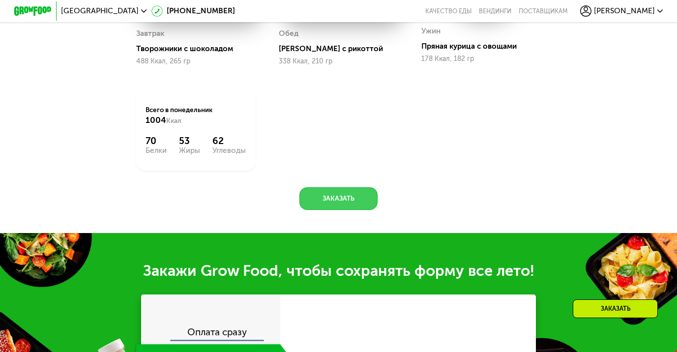
click at [338, 205] on button "Заказать" at bounding box center [338, 198] width 78 height 23
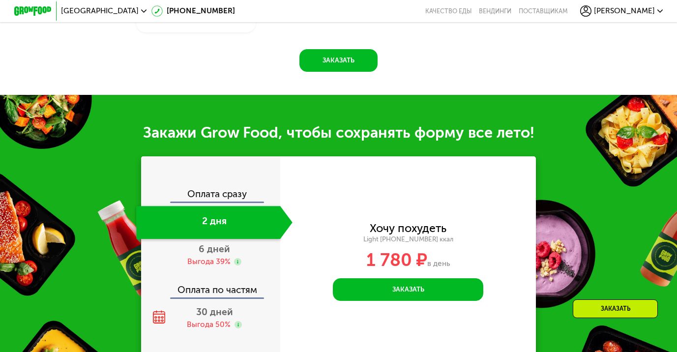
scroll to position [947, 0]
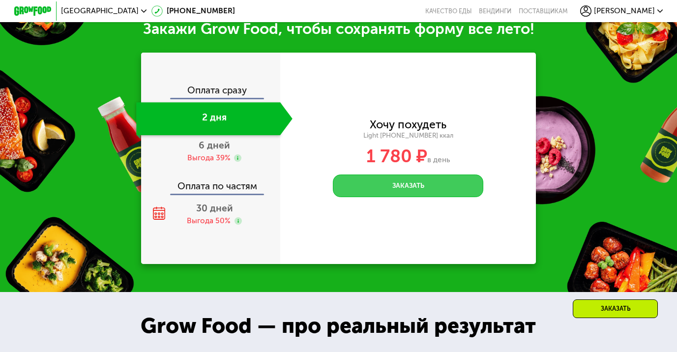
click at [407, 194] on button "Заказать" at bounding box center [408, 186] width 150 height 23
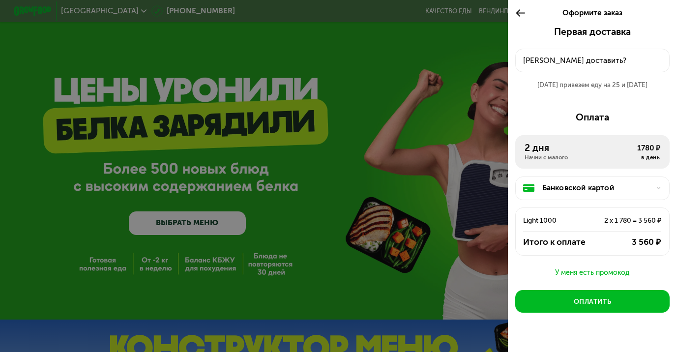
click at [533, 54] on button "[PERSON_NAME] доставить?" at bounding box center [592, 61] width 154 height 24
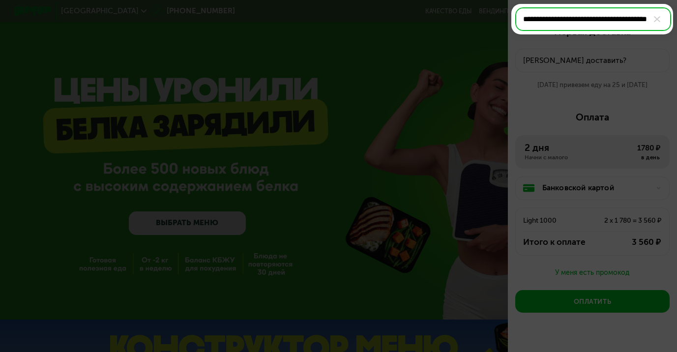
scroll to position [0, 42]
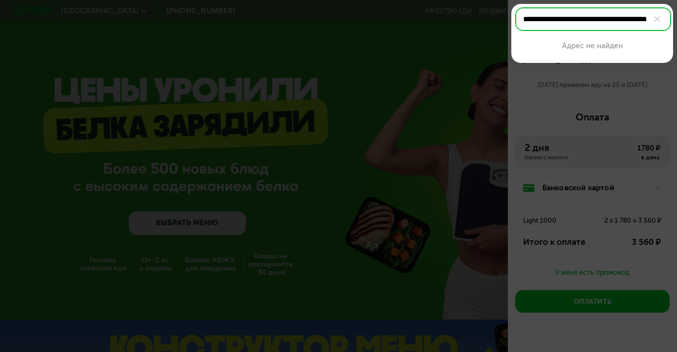
click at [638, 21] on input "**********" at bounding box center [593, 18] width 156 height 23
click at [623, 20] on input "**********" at bounding box center [593, 18] width 156 height 23
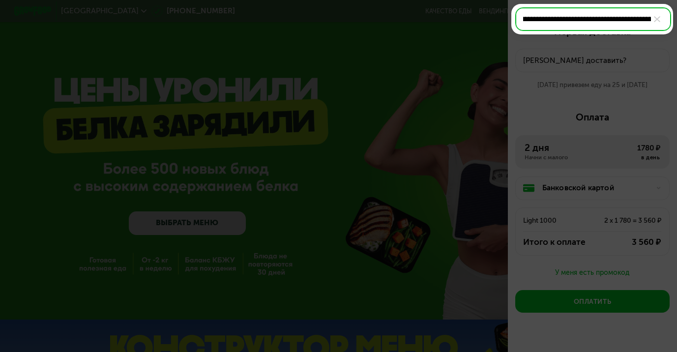
scroll to position [0, 16]
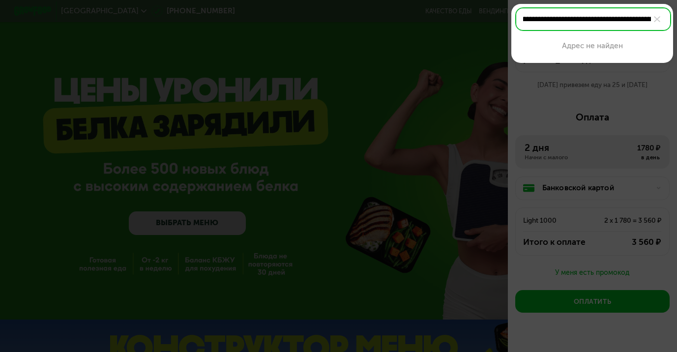
click at [624, 23] on input "**********" at bounding box center [593, 18] width 156 height 23
click at [533, 22] on input "**********" at bounding box center [593, 18] width 156 height 23
click at [635, 21] on input "**********" at bounding box center [593, 18] width 156 height 23
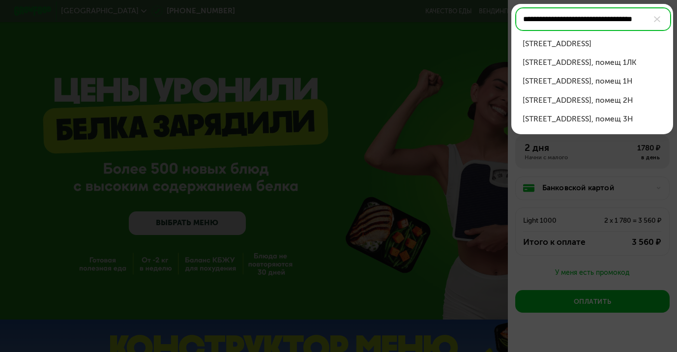
scroll to position [0, 0]
click at [617, 44] on div "[STREET_ADDRESS]" at bounding box center [592, 43] width 139 height 11
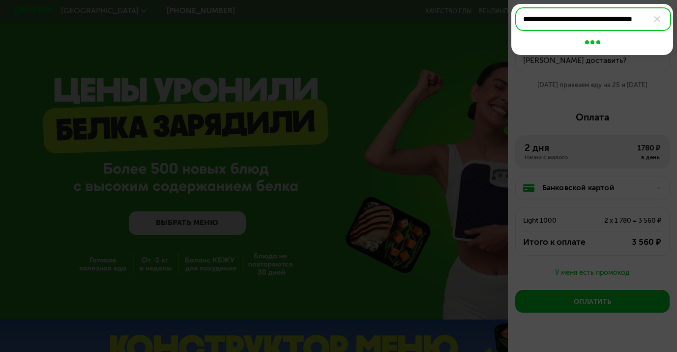
type input "**********"
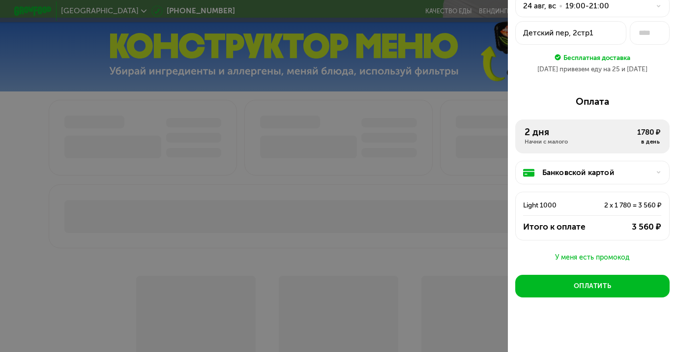
scroll to position [342, 0]
